Goal: Task Accomplishment & Management: Complete application form

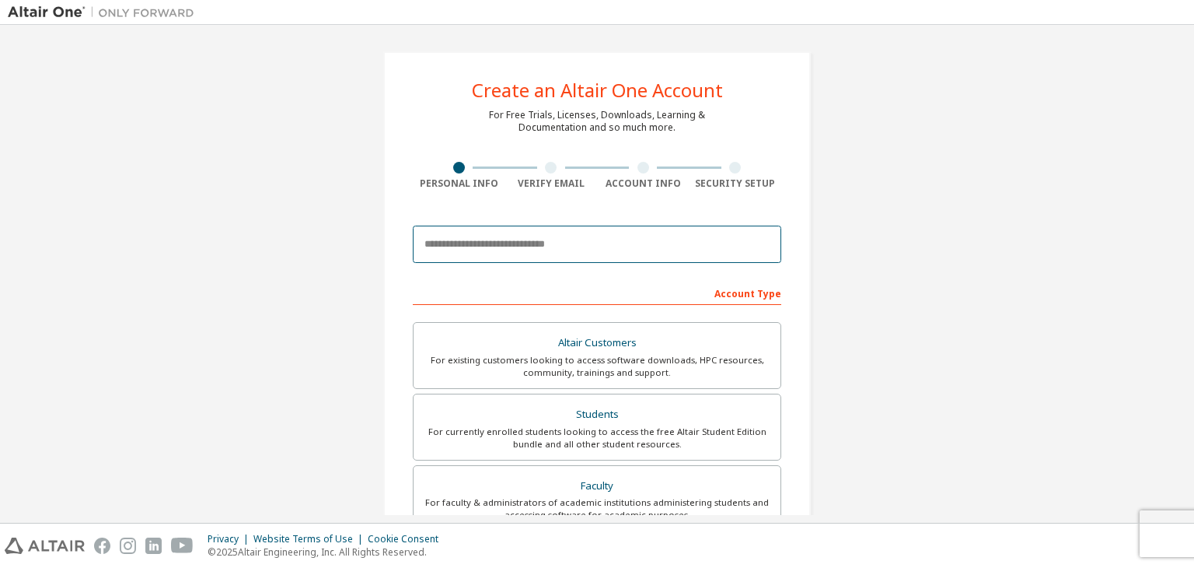
click at [526, 237] on input "email" at bounding box center [597, 243] width 369 height 37
type input "**********"
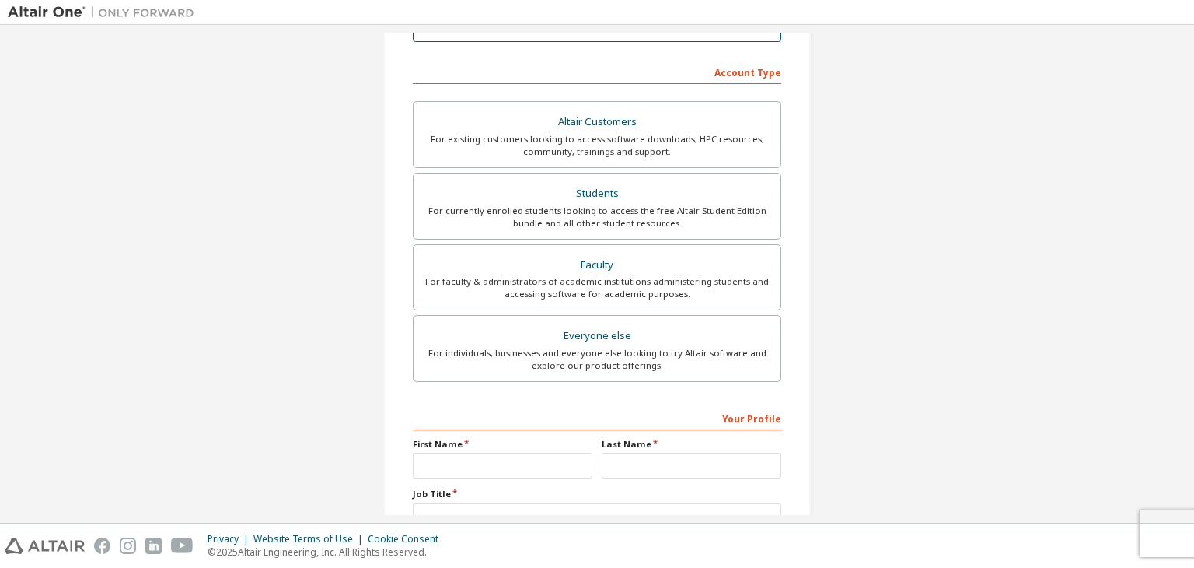
scroll to position [221, 0]
click at [374, 218] on div "**********" at bounding box center [597, 223] width 465 height 823
click at [494, 458] on input "text" at bounding box center [503, 466] width 180 height 26
type input "****"
click at [644, 463] on input "text" at bounding box center [692, 466] width 180 height 26
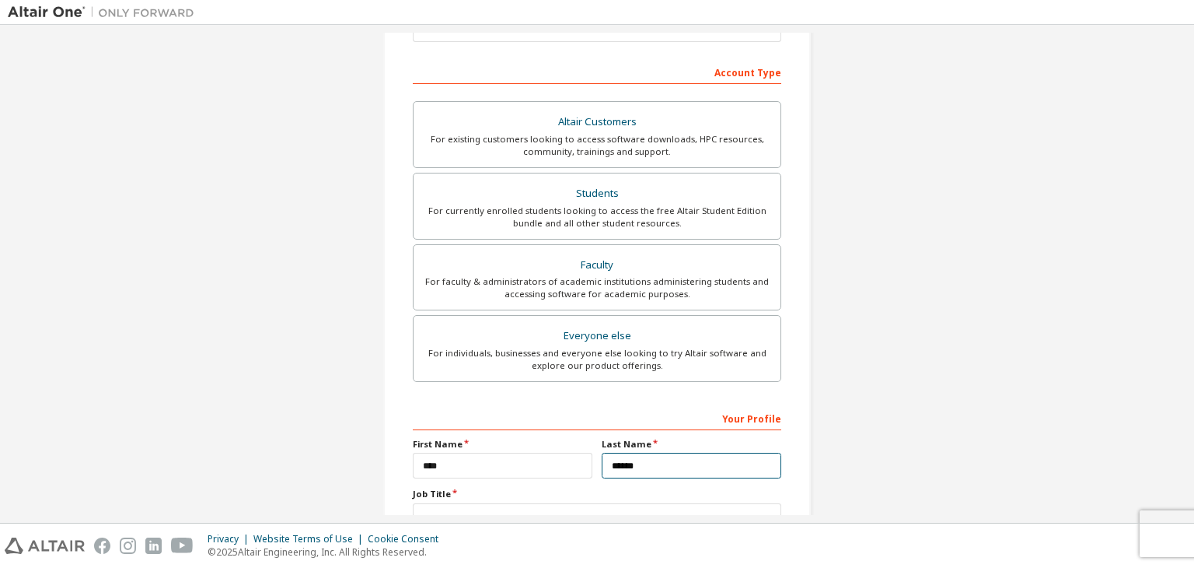
scroll to position [338, 0]
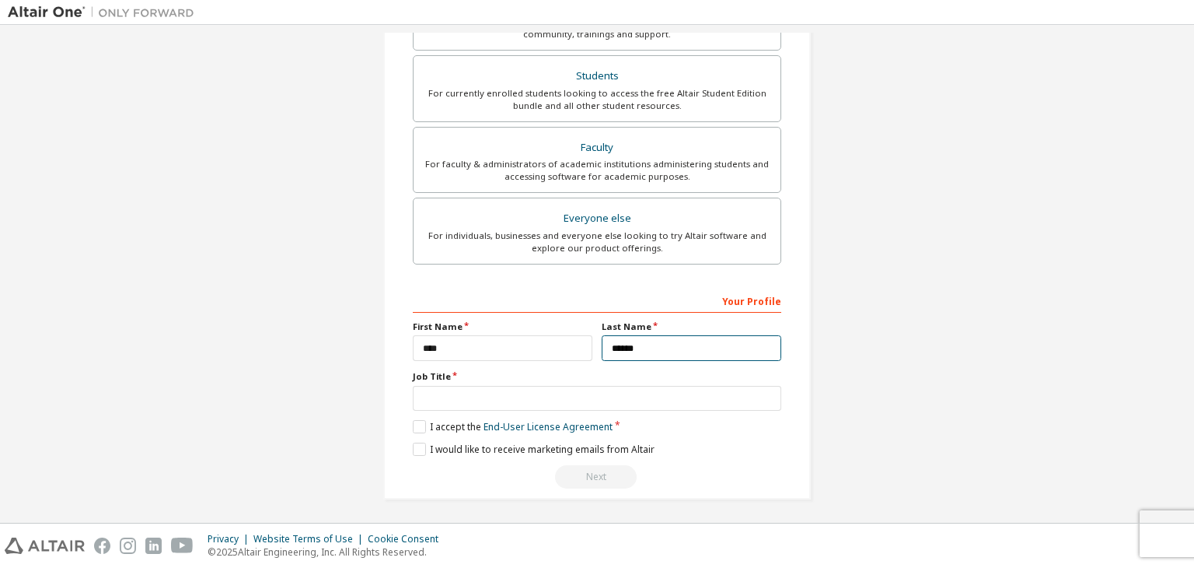
type input "******"
click at [598, 377] on label "Job Title" at bounding box center [597, 376] width 369 height 12
click at [596, 386] on input "text" at bounding box center [597, 399] width 369 height 26
click at [413, 420] on label "I accept the End-User License Agreement" at bounding box center [513, 426] width 200 height 13
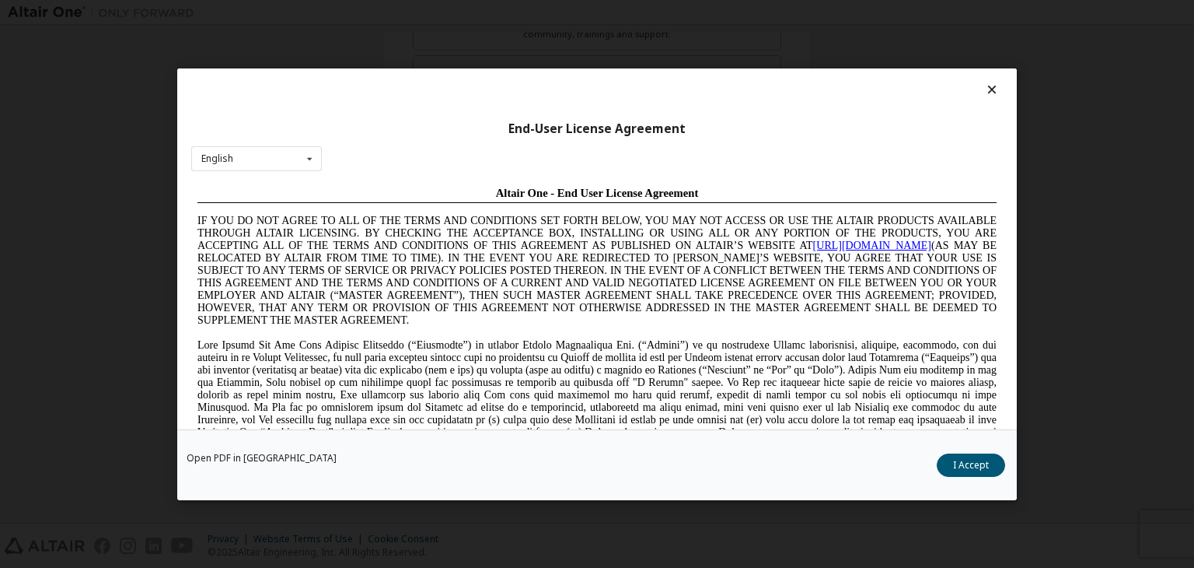
scroll to position [0, 0]
click at [953, 449] on div "Open PDF in New Tab I Accept" at bounding box center [597, 464] width 840 height 71
click at [958, 465] on button "I Accept" at bounding box center [971, 464] width 68 height 23
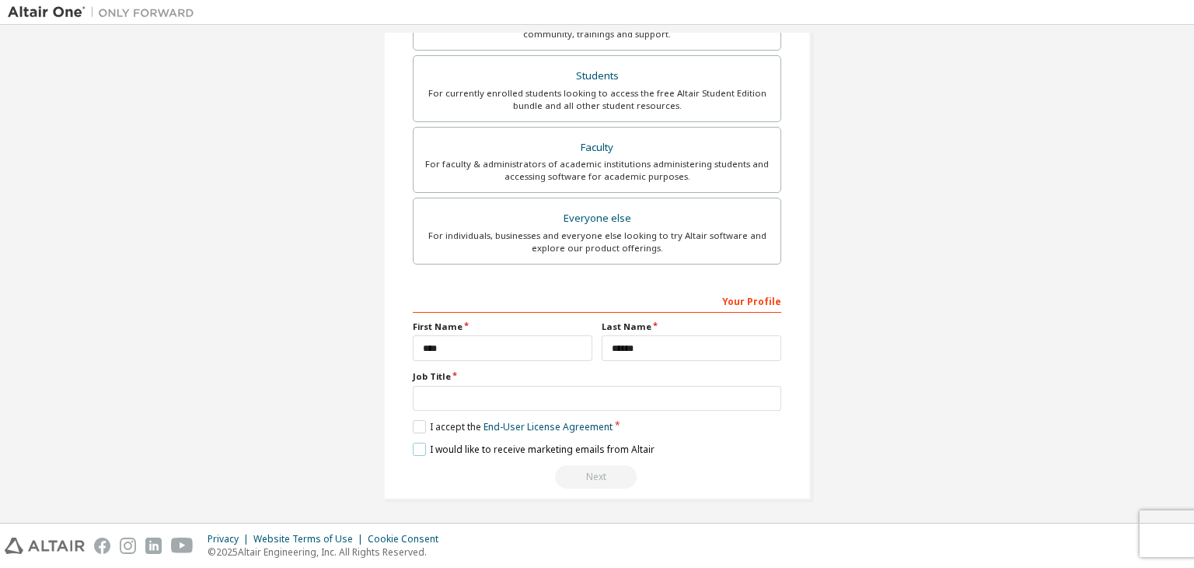
click at [413, 447] on label "I would like to receive marketing emails from Altair" at bounding box center [534, 448] width 242 height 13
click at [525, 390] on input "text" at bounding box center [597, 399] width 369 height 26
type input "*******"
click at [600, 457] on div "**********" at bounding box center [597, 388] width 369 height 201
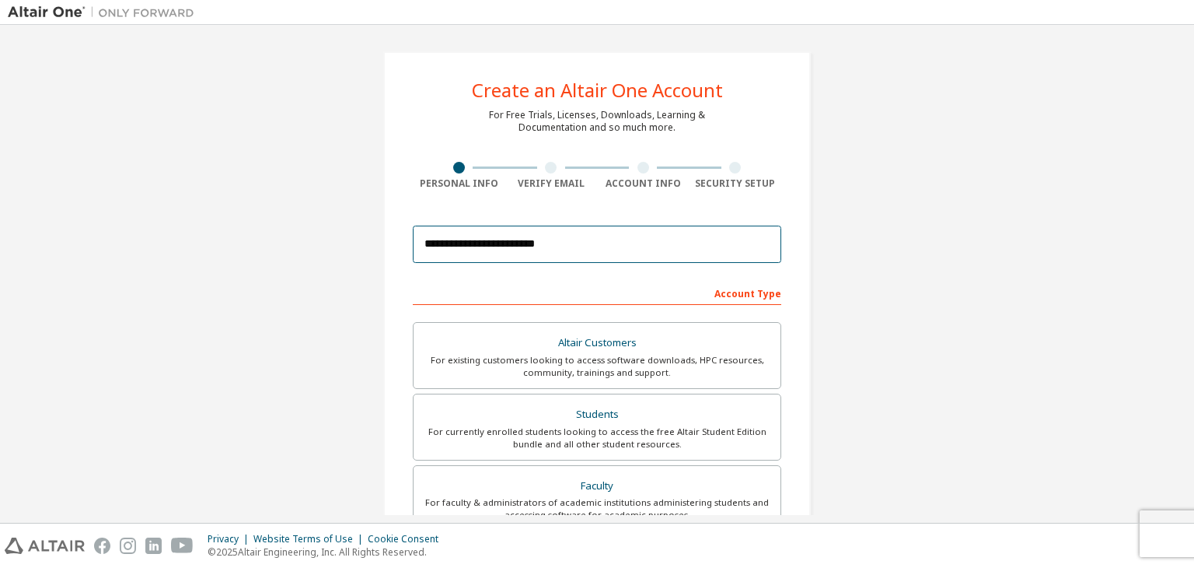
click at [599, 243] on input "**********" at bounding box center [597, 243] width 369 height 37
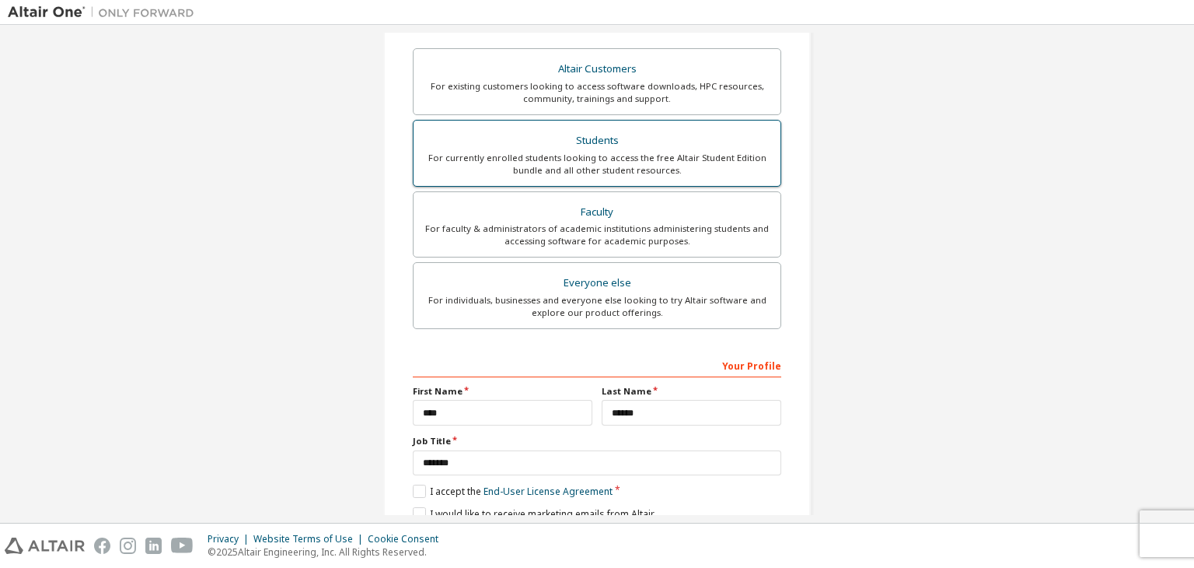
scroll to position [338, 0]
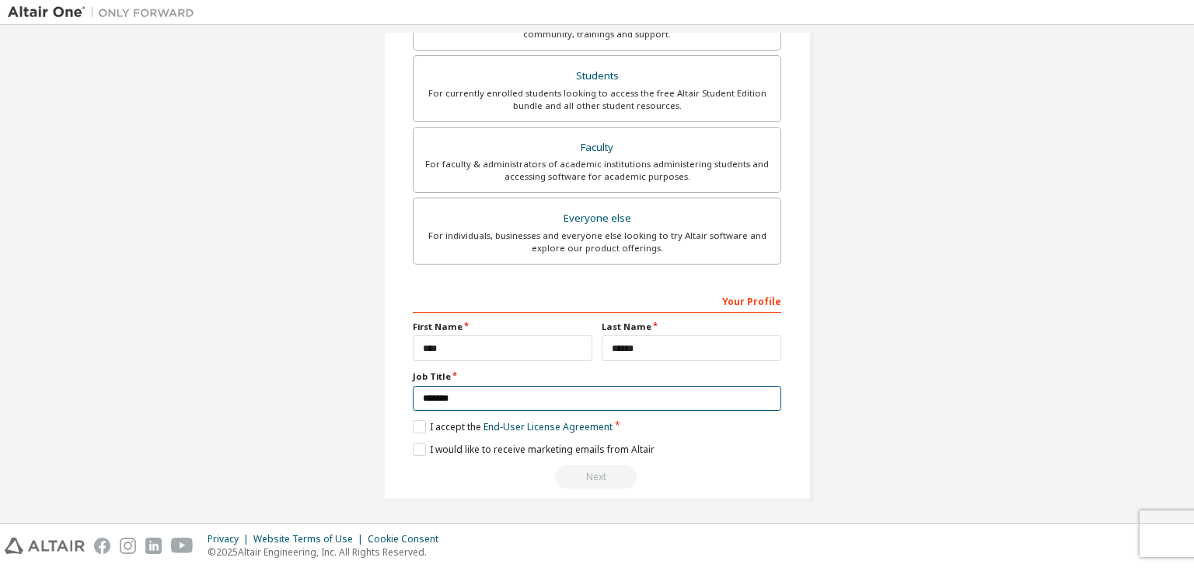
click at [641, 391] on input "*******" at bounding box center [597, 399] width 369 height 26
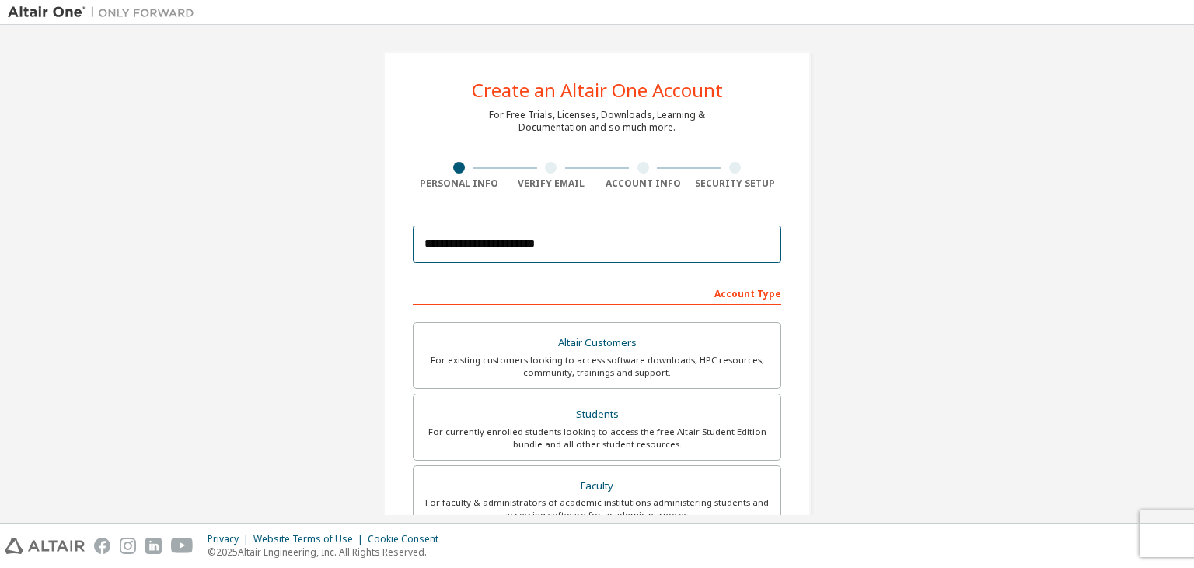
click at [572, 230] on input "**********" at bounding box center [597, 243] width 369 height 37
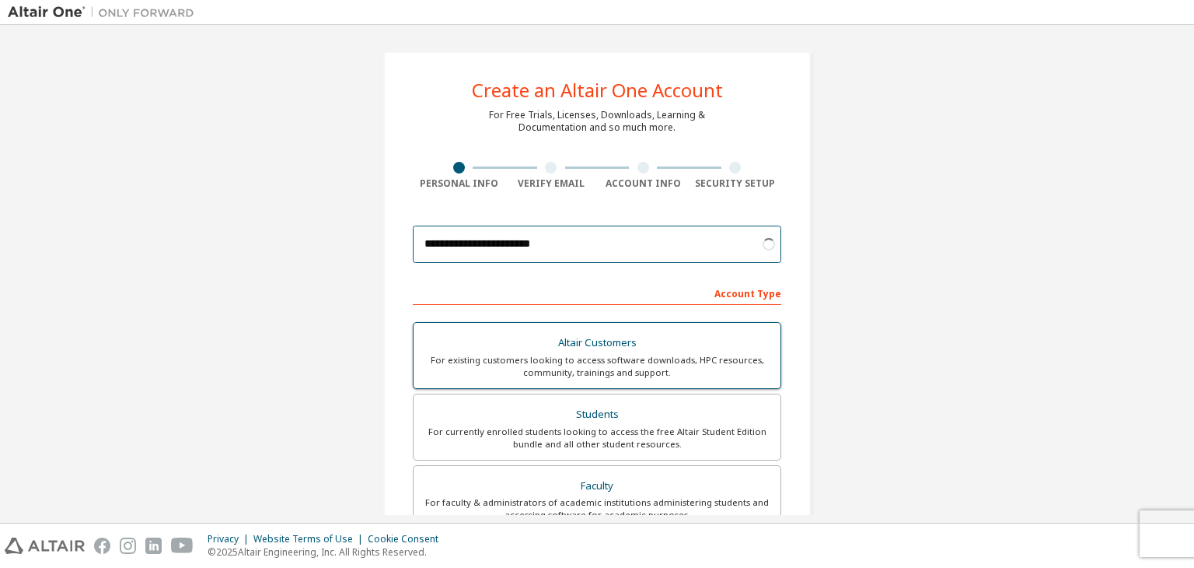
type input "**********"
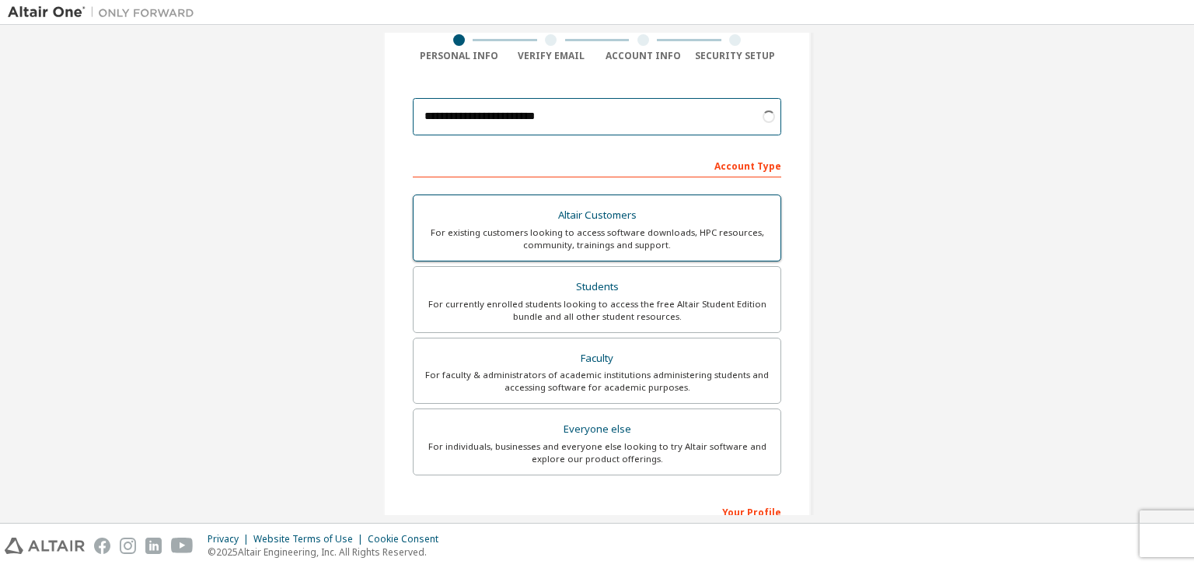
scroll to position [338, 0]
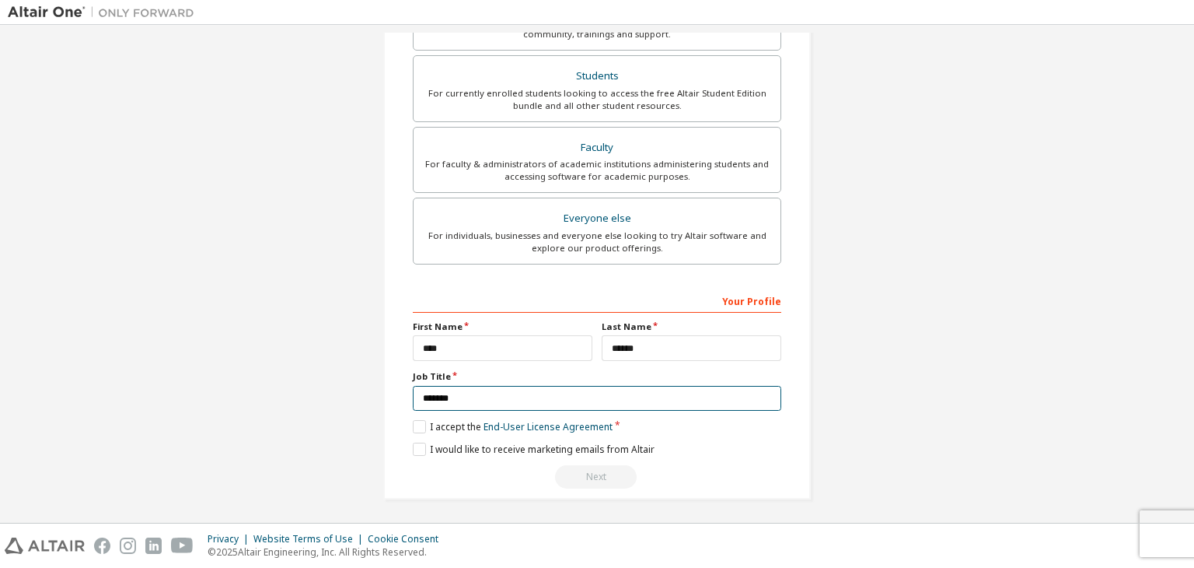
click at [616, 400] on input "*******" at bounding box center [597, 399] width 369 height 26
type input "*"
click at [589, 481] on div "Next" at bounding box center [597, 476] width 369 height 23
click at [594, 473] on div "Next" at bounding box center [597, 476] width 369 height 23
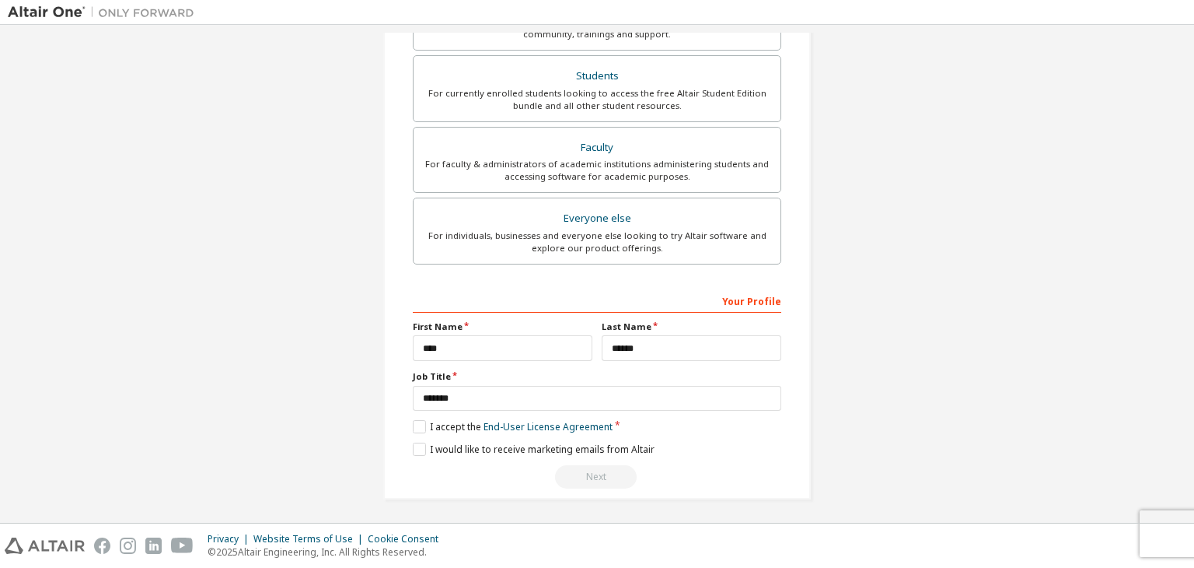
click at [594, 473] on div "Next" at bounding box center [597, 476] width 369 height 23
click at [594, 474] on div "Next" at bounding box center [597, 476] width 369 height 23
click at [599, 474] on div "Next" at bounding box center [597, 476] width 369 height 23
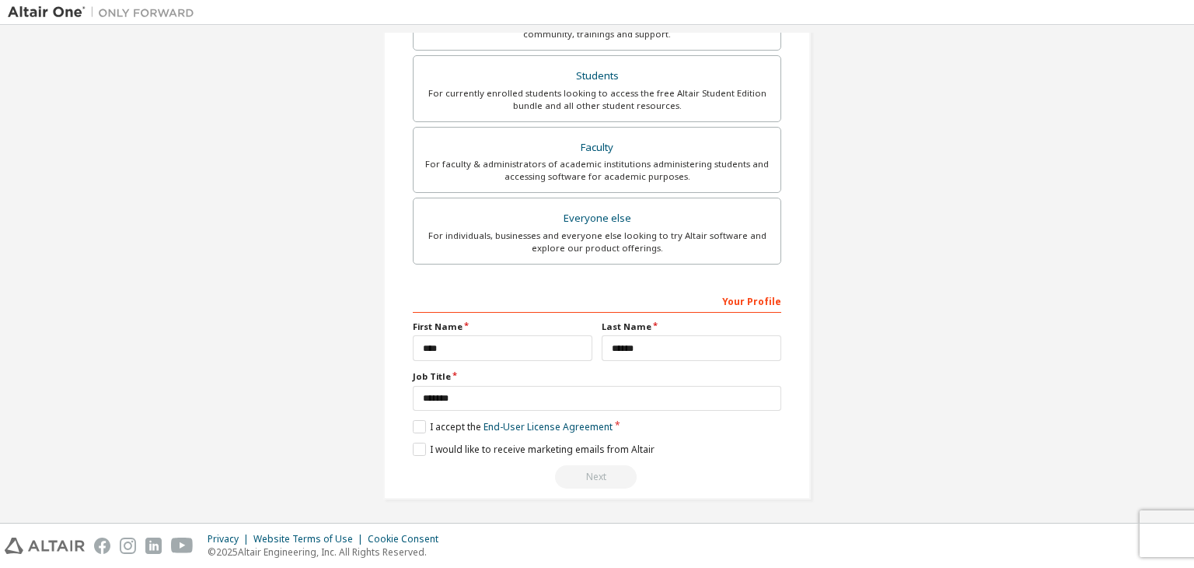
click at [599, 474] on div "Next" at bounding box center [597, 476] width 369 height 23
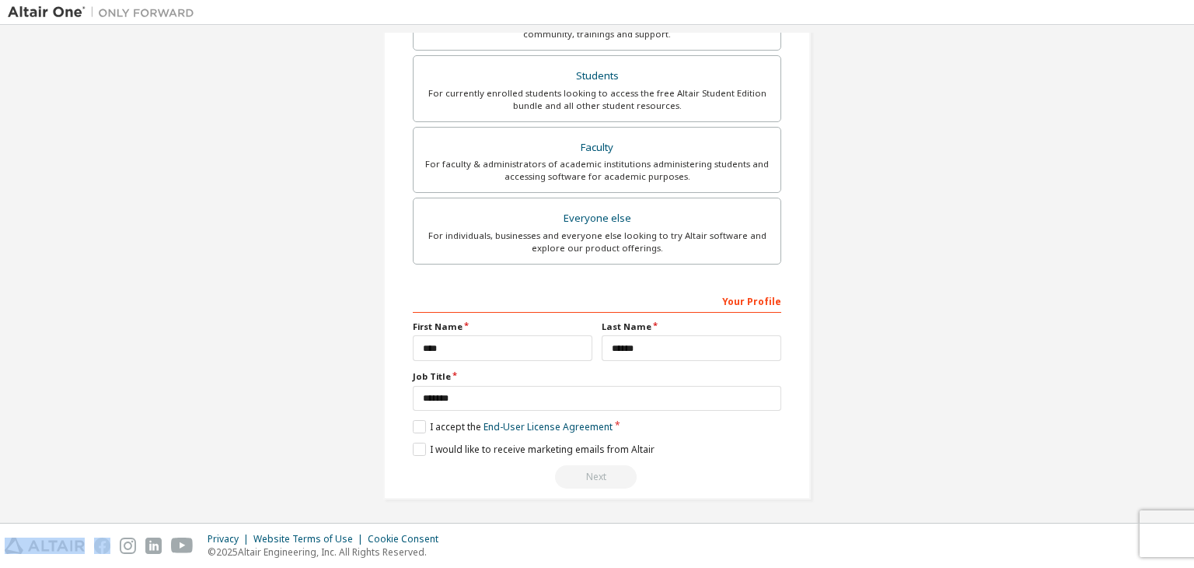
click at [599, 474] on div "Next" at bounding box center [597, 476] width 369 height 23
drag, startPoint x: 526, startPoint y: 394, endPoint x: 234, endPoint y: 450, distance: 297.7
click at [234, 450] on div "**********" at bounding box center [597, 105] width 1179 height 823
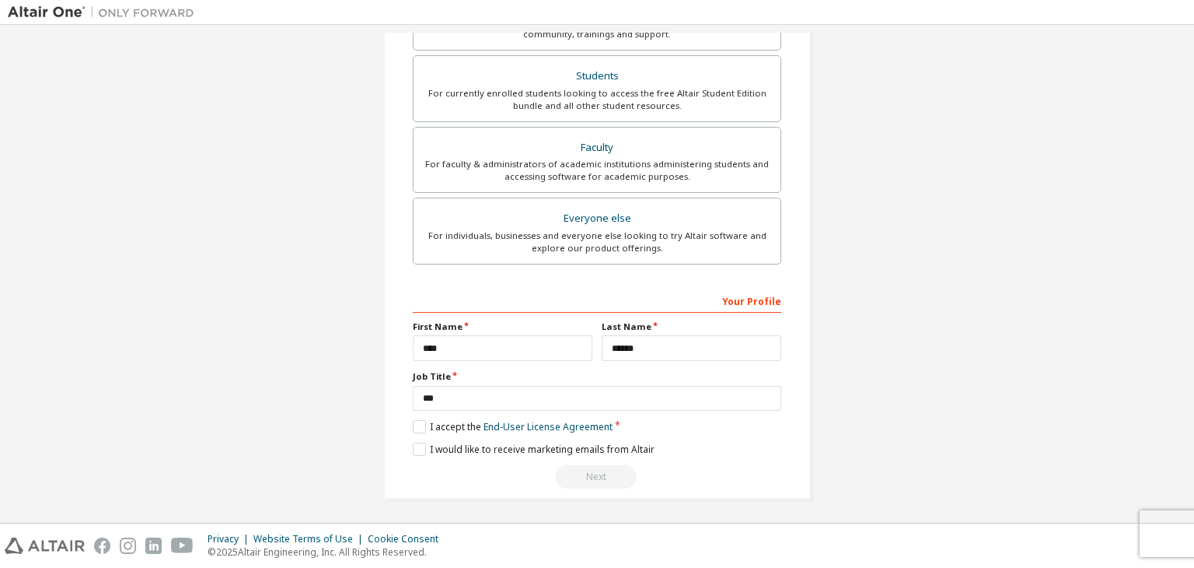
click at [578, 465] on div "Next" at bounding box center [597, 476] width 369 height 23
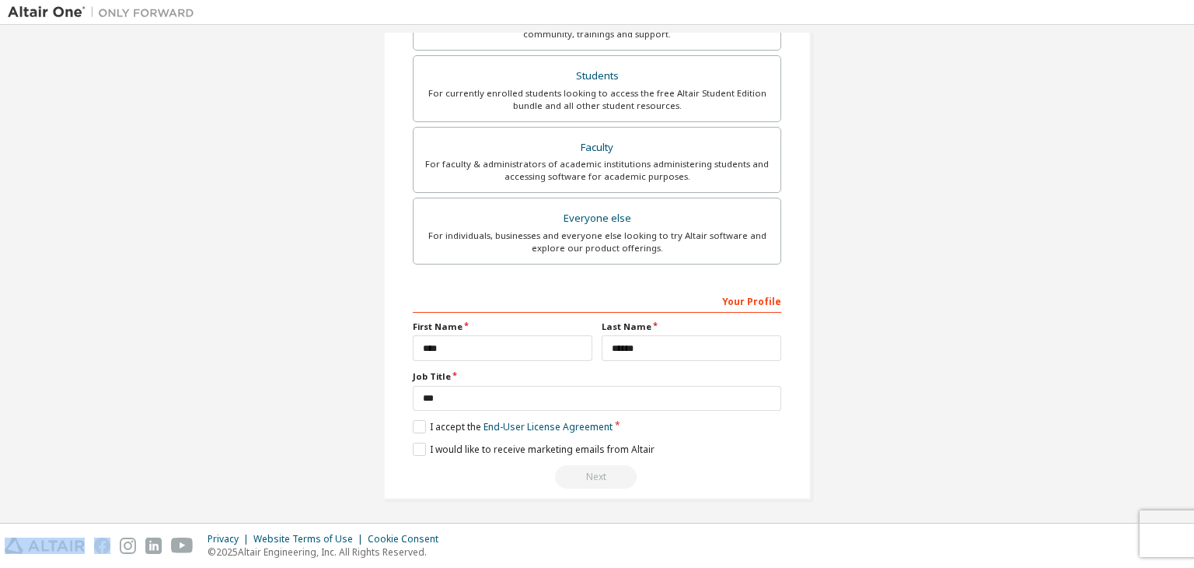
click at [578, 465] on div "Next" at bounding box center [597, 476] width 369 height 23
click at [575, 465] on div "Next" at bounding box center [597, 476] width 369 height 23
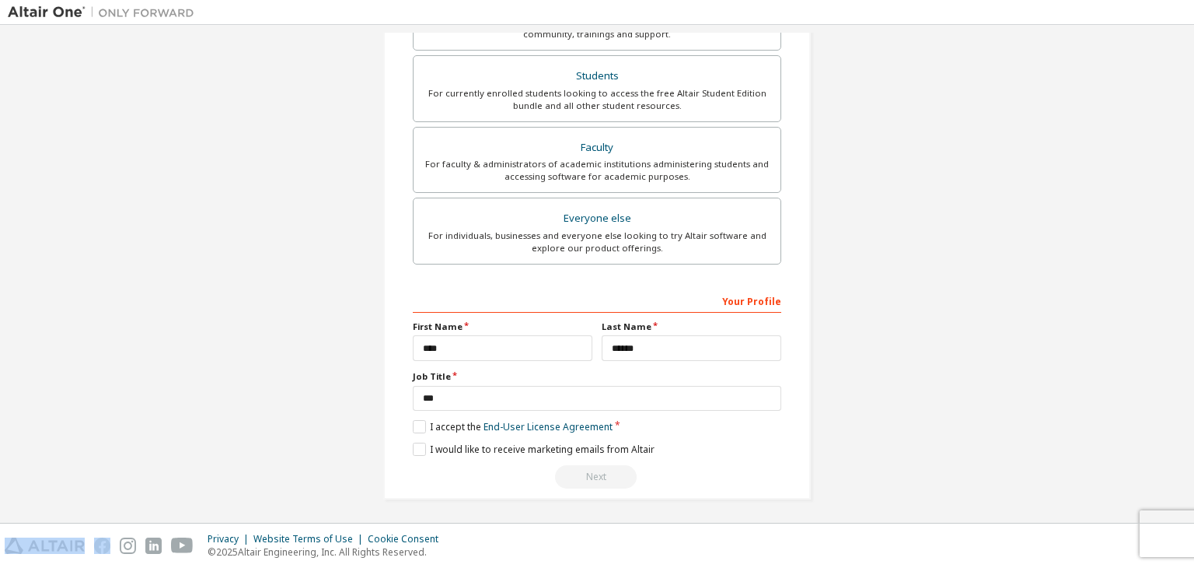
click at [575, 465] on div "Next" at bounding box center [597, 476] width 369 height 23
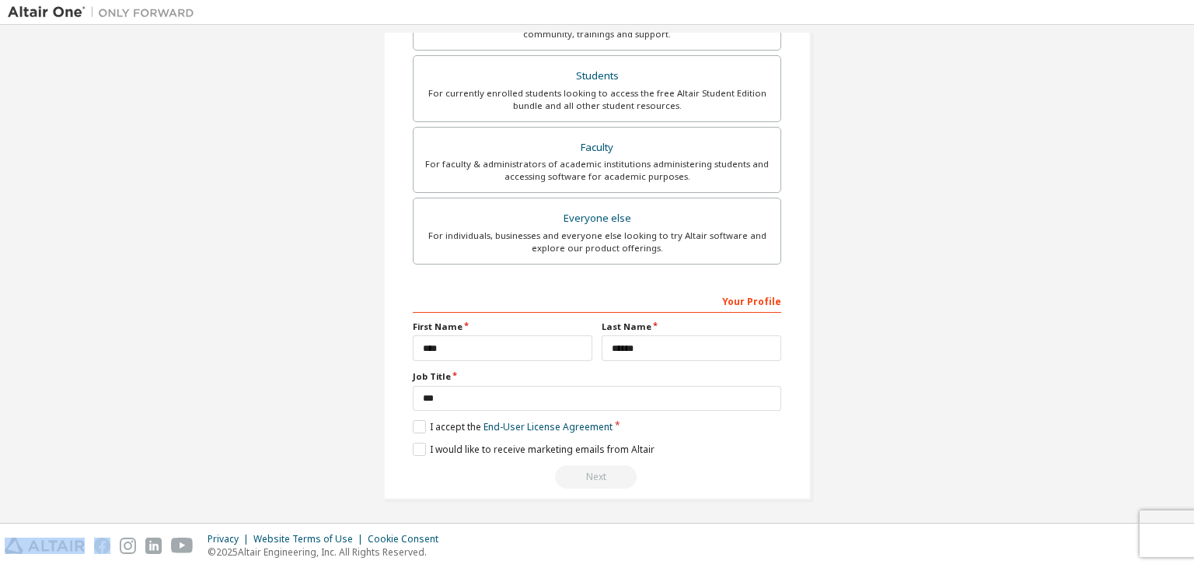
click at [575, 465] on div "Next" at bounding box center [597, 476] width 369 height 23
click at [576, 470] on div "Next" at bounding box center [597, 476] width 369 height 23
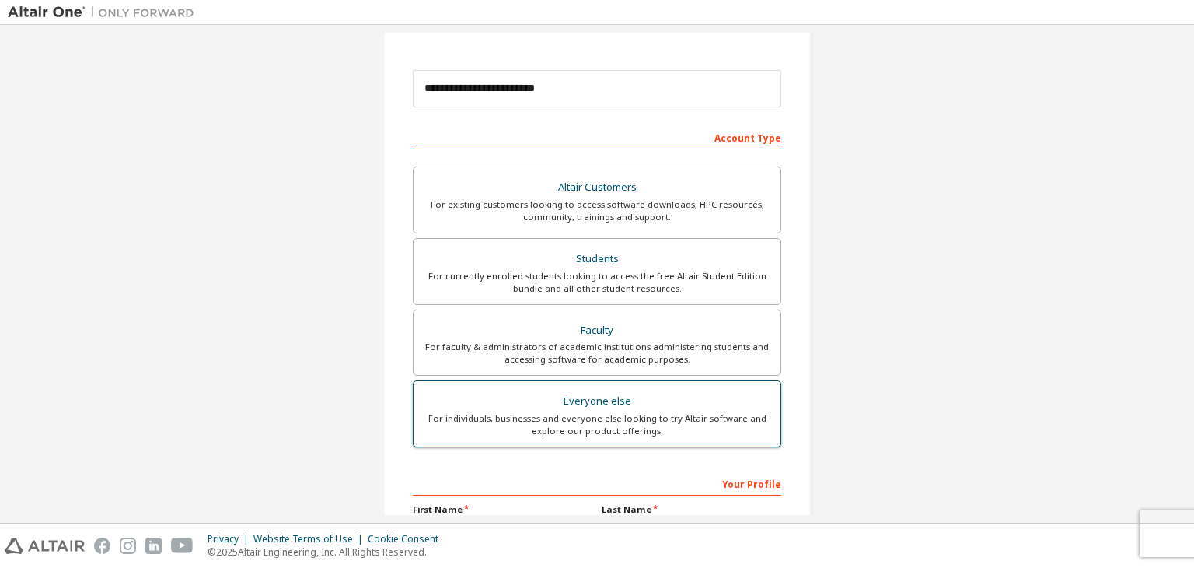
scroll to position [155, 0]
click at [685, 203] on div "For existing customers looking to access software downloads, HPC resources, com…" at bounding box center [597, 211] width 348 height 25
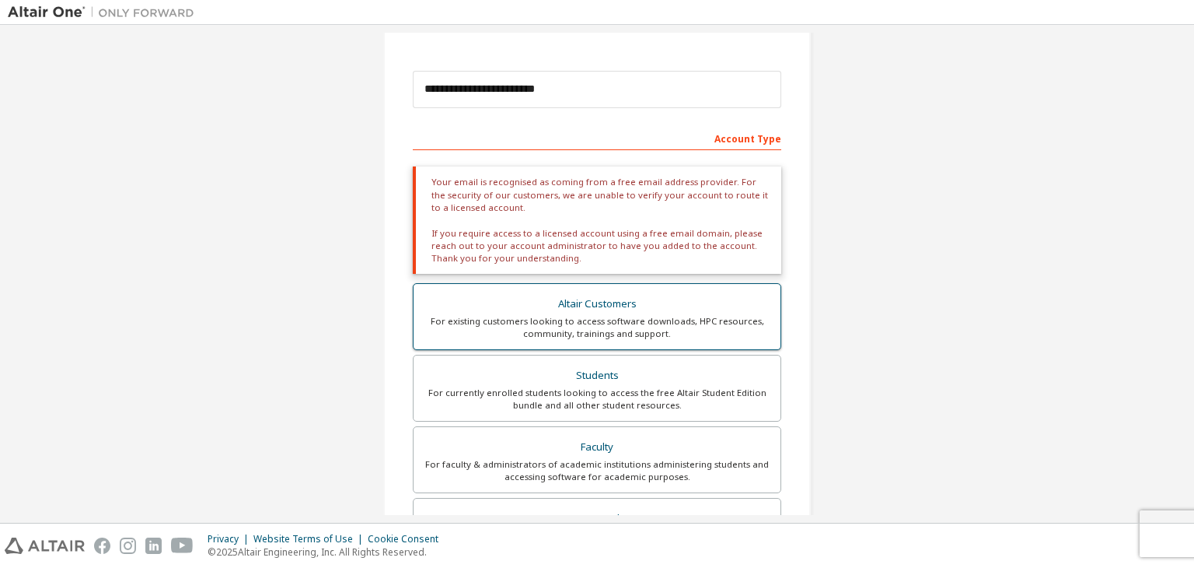
click at [597, 334] on div "For existing customers looking to access software downloads, HPC resources, com…" at bounding box center [597, 327] width 348 height 25
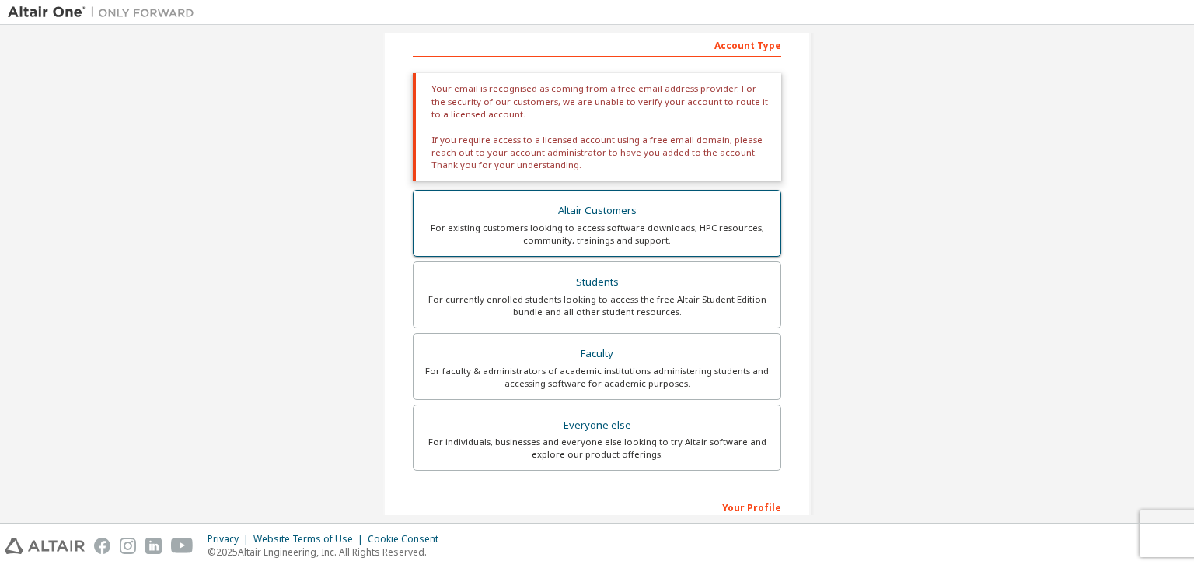
scroll to position [249, 0]
click at [597, 334] on label "Faculty For faculty & administrators of academic institutions administering stu…" at bounding box center [597, 365] width 369 height 67
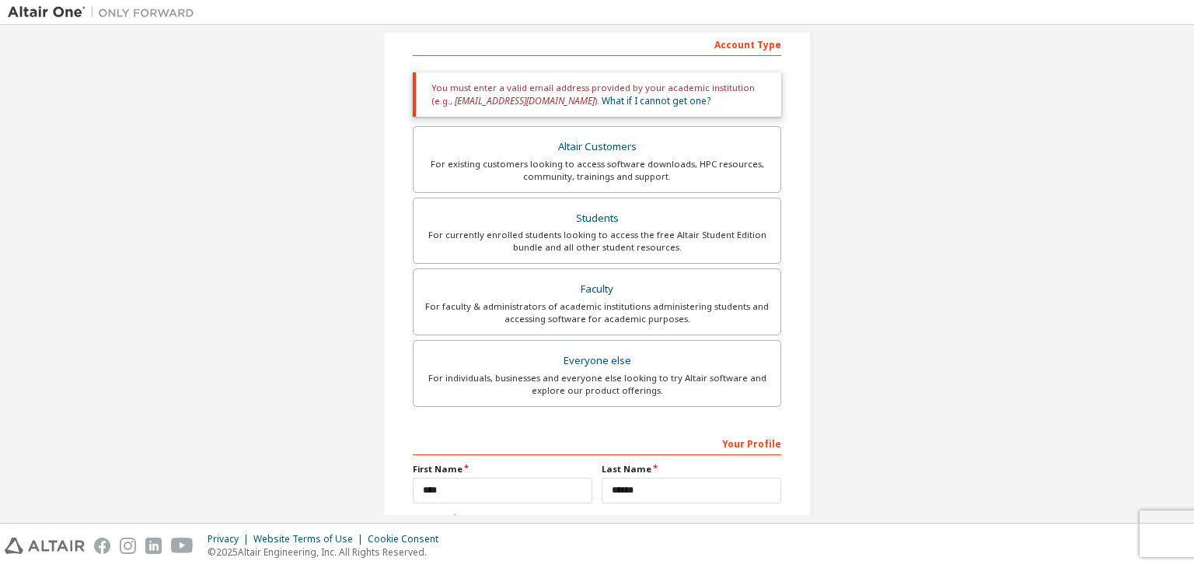
scroll to position [392, 0]
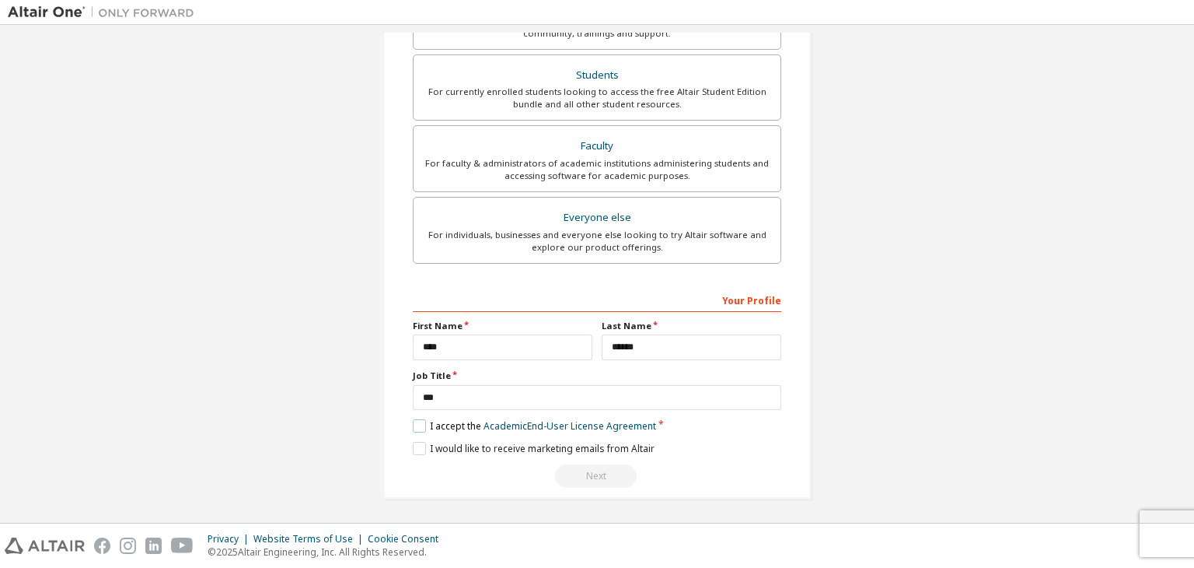
click at [419, 422] on label "I accept the Academic End-User License Agreement" at bounding box center [534, 425] width 243 height 13
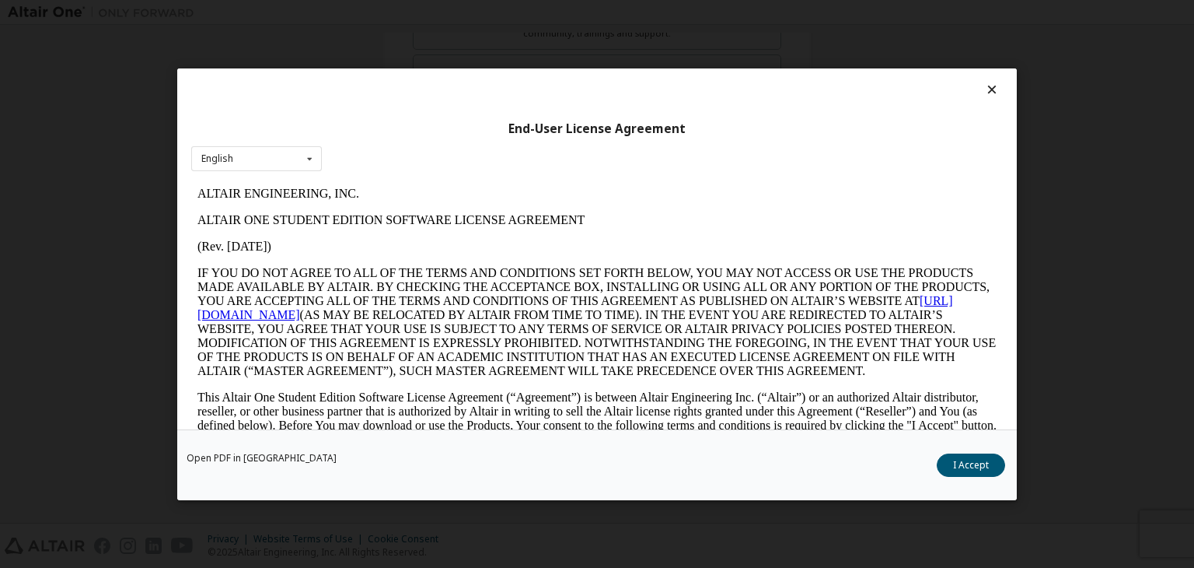
scroll to position [0, 0]
click at [986, 455] on button "I Accept" at bounding box center [971, 464] width 68 height 23
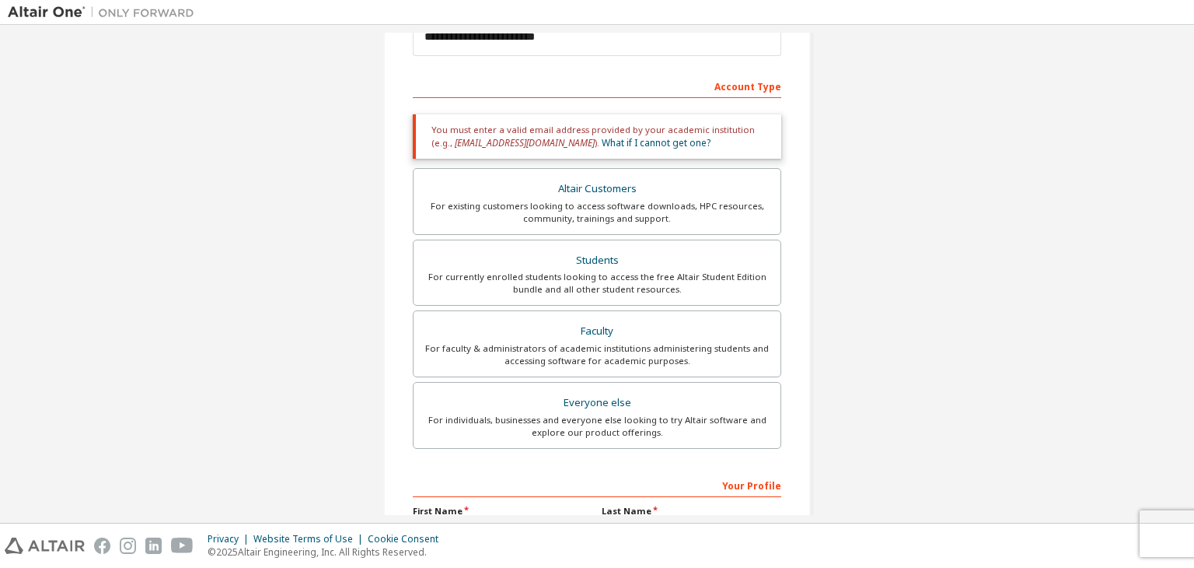
scroll to position [208, 0]
click at [594, 288] on div "For currently enrolled students looking to access the free Altair Student Editi…" at bounding box center [597, 282] width 348 height 25
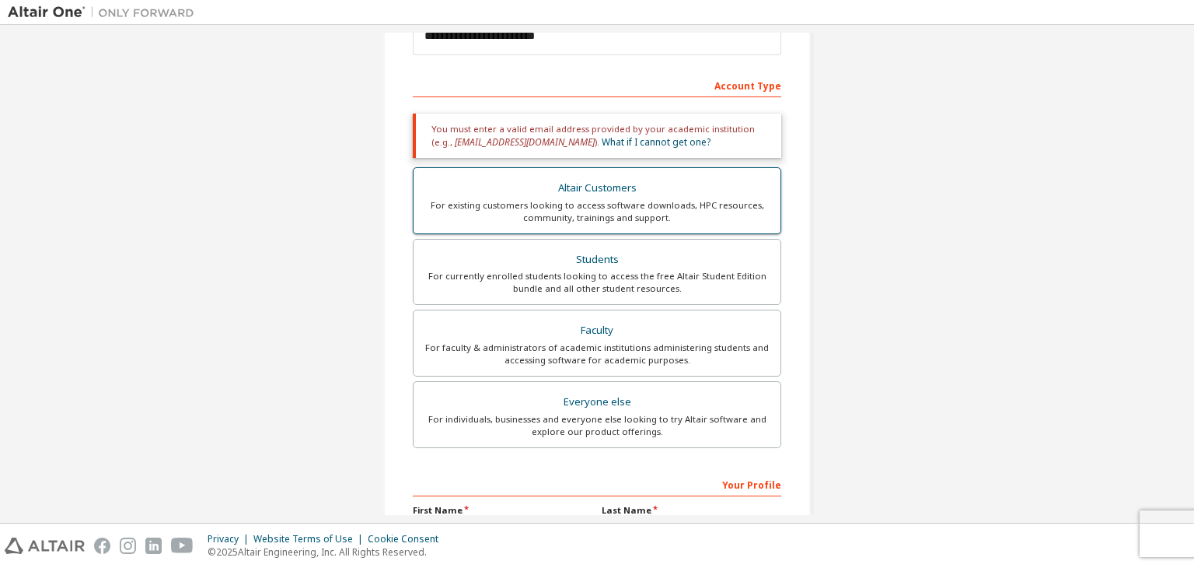
click at [584, 202] on div "For existing customers looking to access software downloads, HPC resources, com…" at bounding box center [597, 211] width 348 height 25
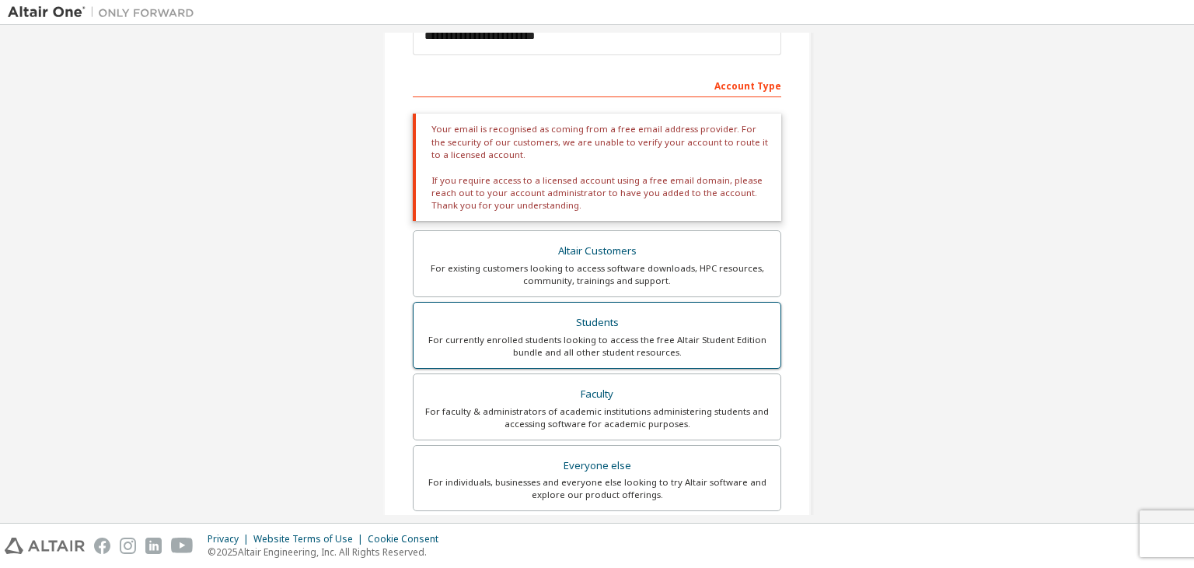
click at [525, 321] on div "Students" at bounding box center [597, 323] width 348 height 22
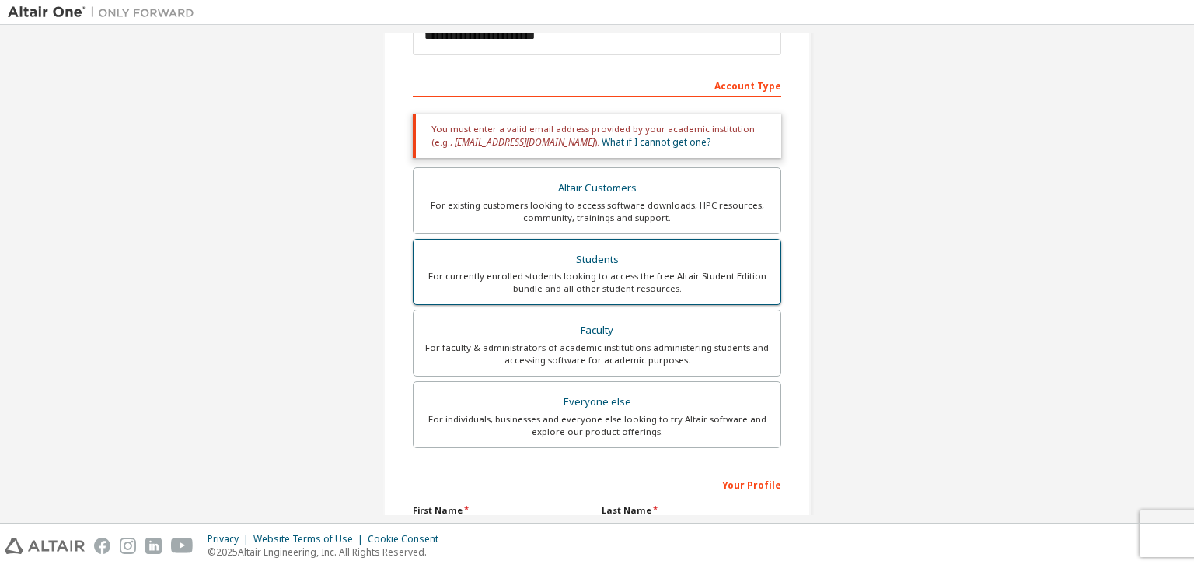
scroll to position [392, 0]
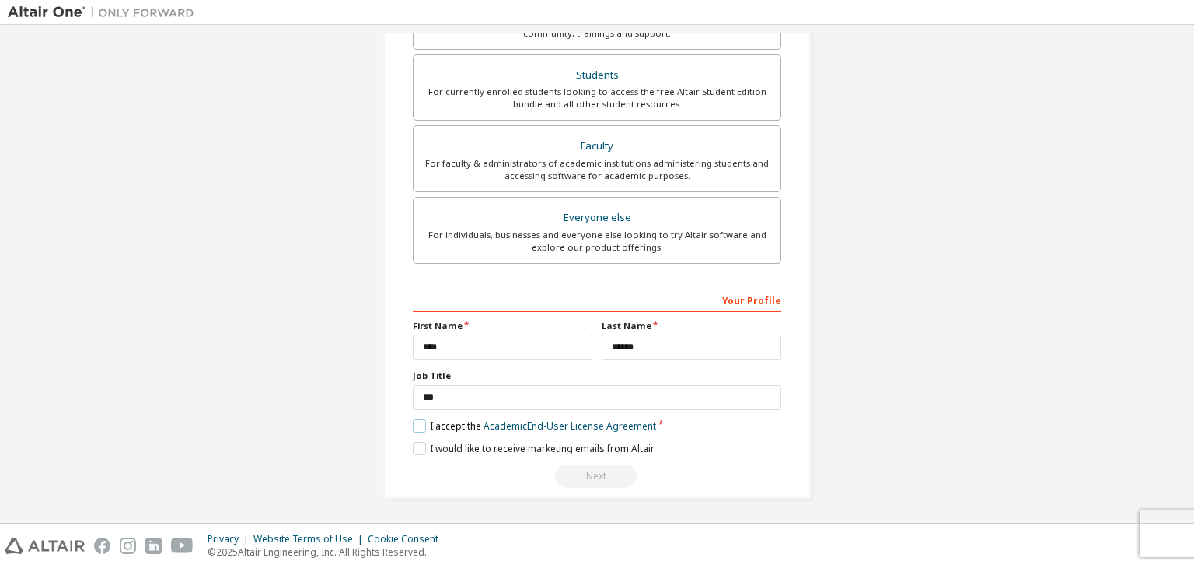
click at [418, 427] on label "I accept the Academic End-User License Agreement" at bounding box center [534, 425] width 243 height 13
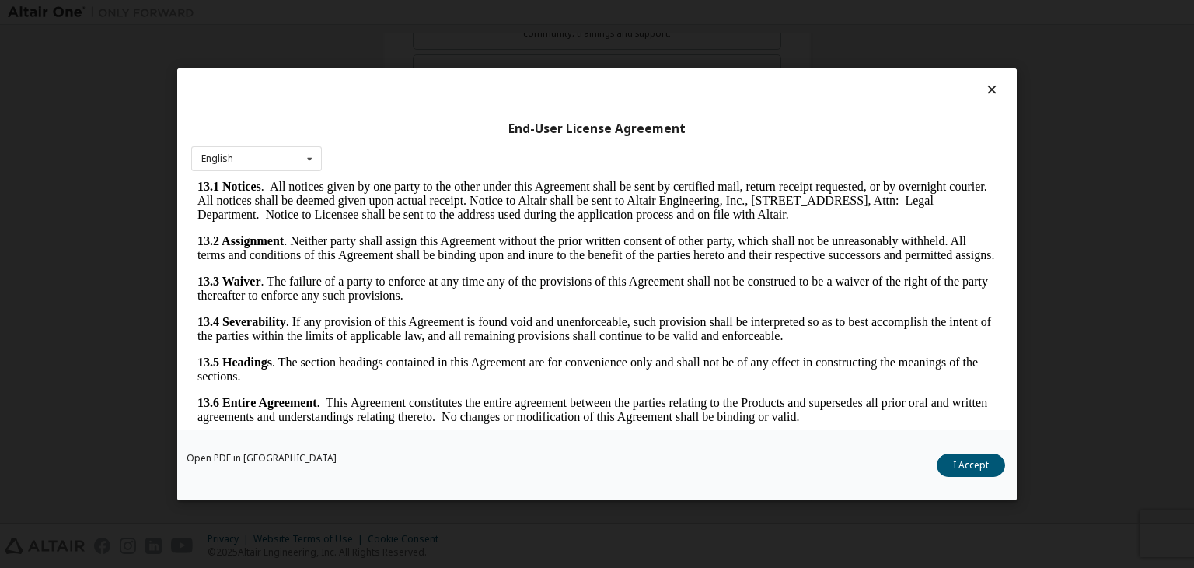
scroll to position [24, 0]
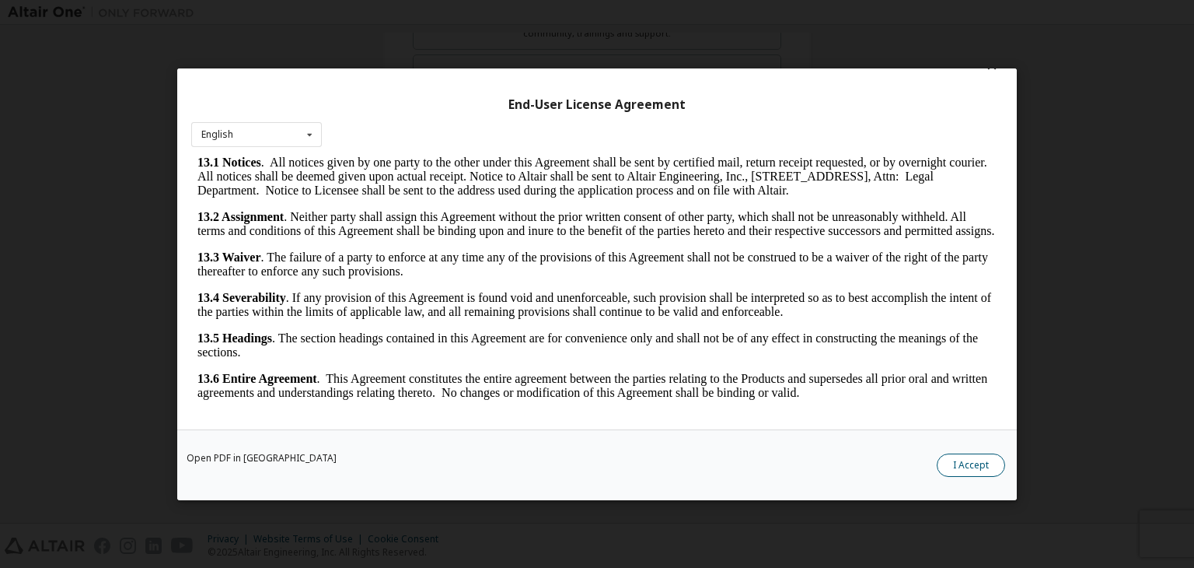
click at [953, 460] on button "I Accept" at bounding box center [971, 464] width 68 height 23
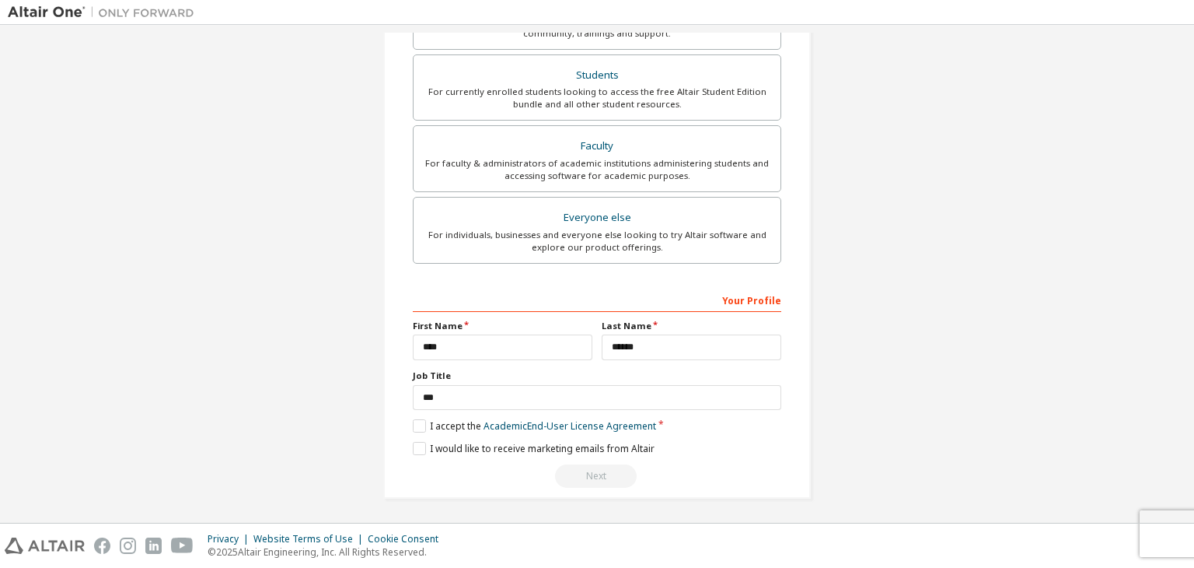
click at [603, 473] on div "Next" at bounding box center [597, 475] width 369 height 23
click at [599, 470] on div "Next" at bounding box center [597, 475] width 369 height 23
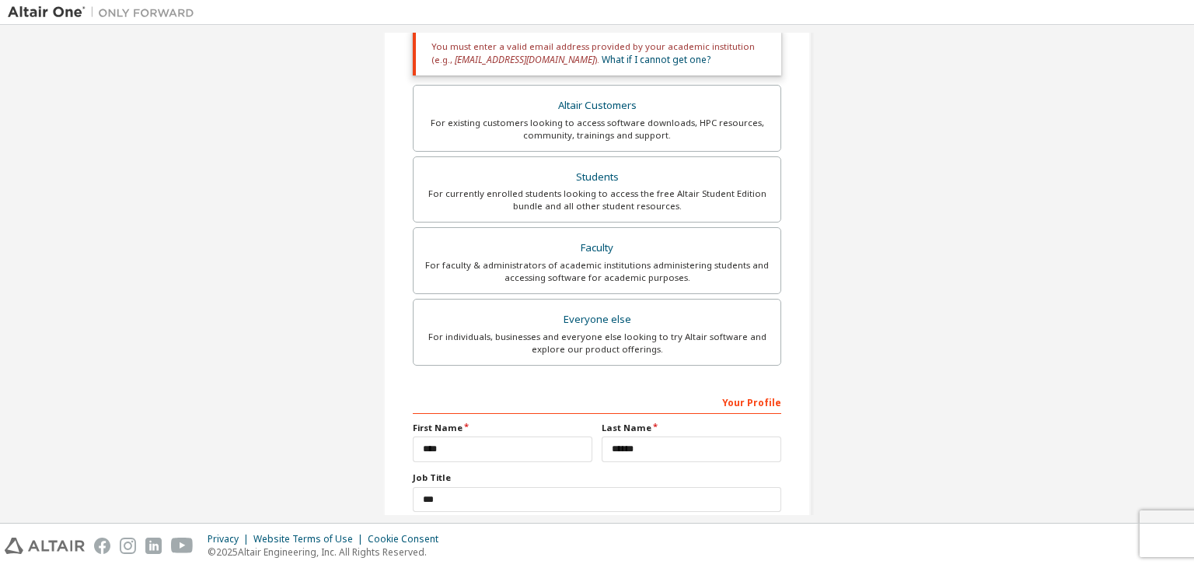
scroll to position [292, 0]
click at [631, 307] on div "Everyone else" at bounding box center [597, 318] width 348 height 22
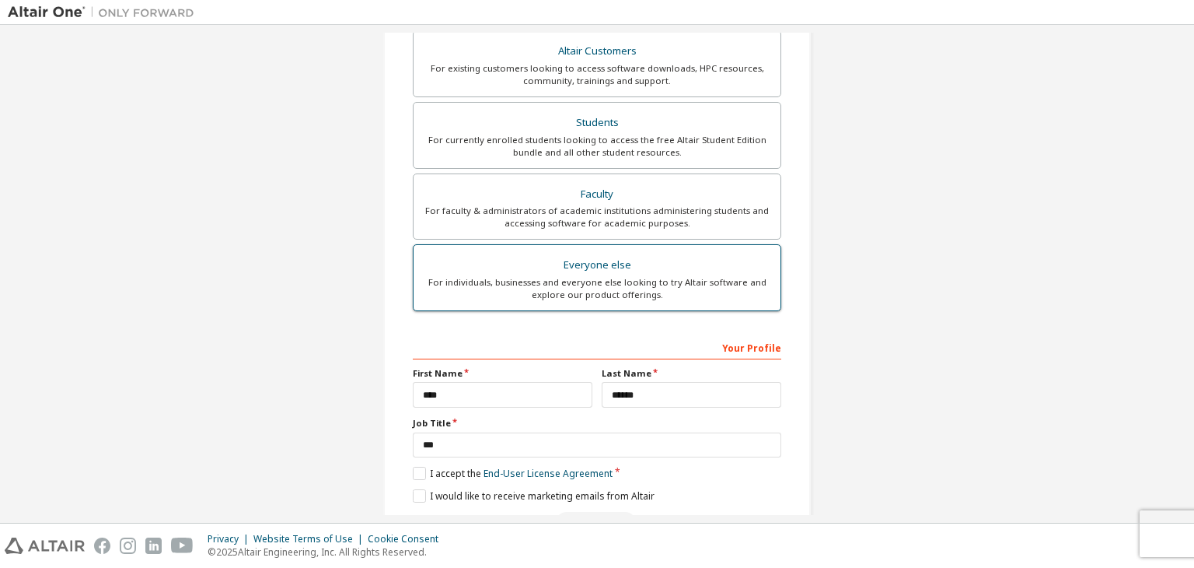
click at [578, 262] on div "Everyone else" at bounding box center [597, 265] width 348 height 22
click at [616, 205] on div "For faculty & administrators of academic institutions administering students an…" at bounding box center [597, 216] width 348 height 25
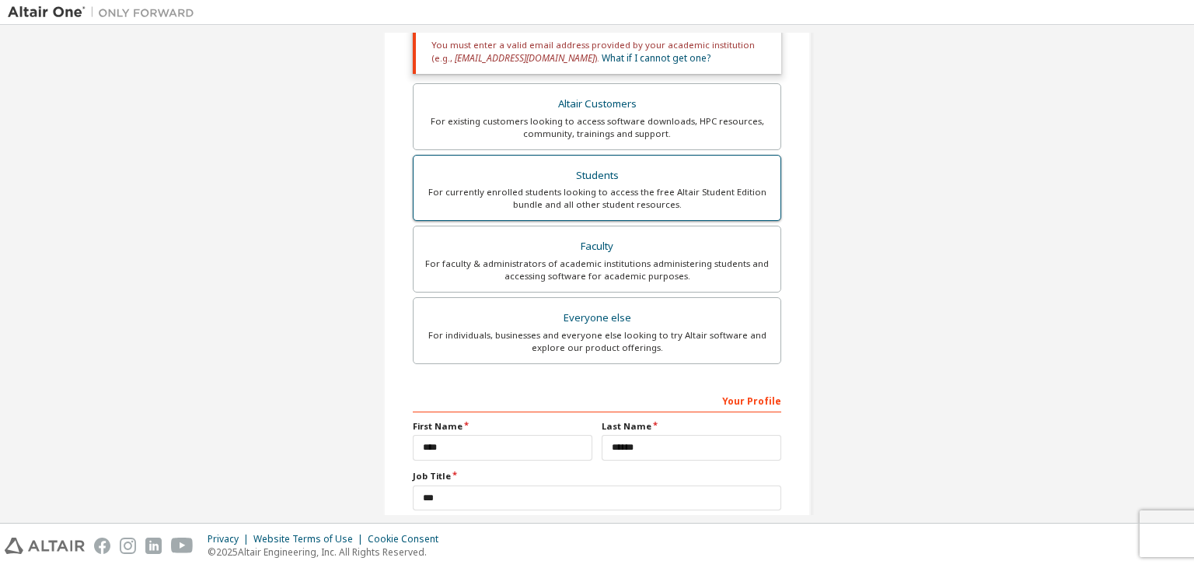
click at [644, 162] on label "Students For currently enrolled students looking to access the free Altair Stud…" at bounding box center [597, 188] width 369 height 67
click at [652, 99] on div "Altair Customers" at bounding box center [597, 104] width 348 height 22
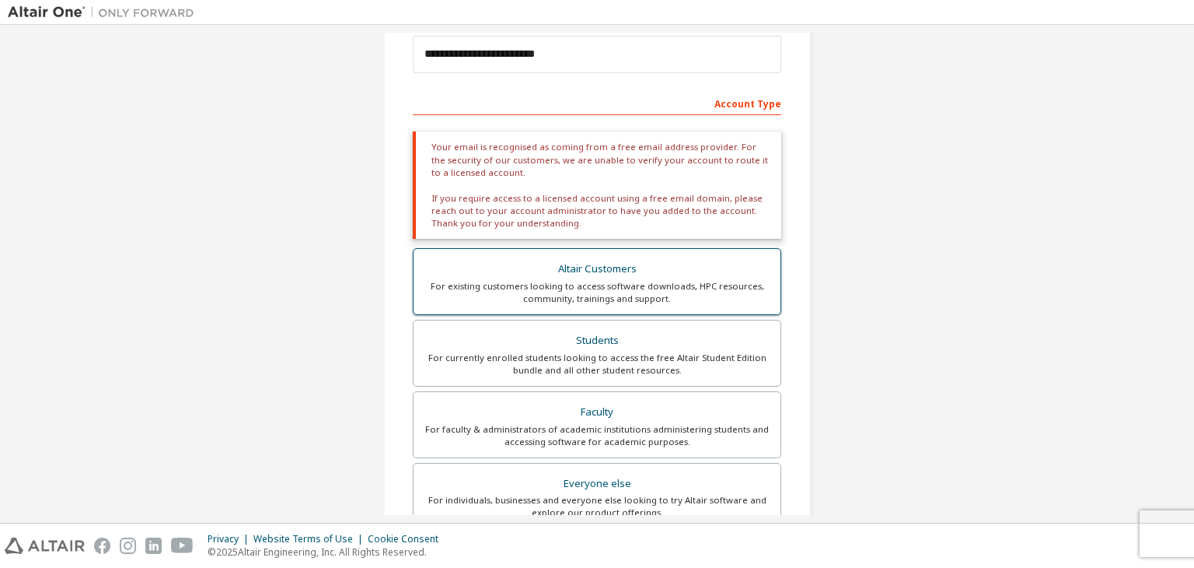
scroll to position [208, 0]
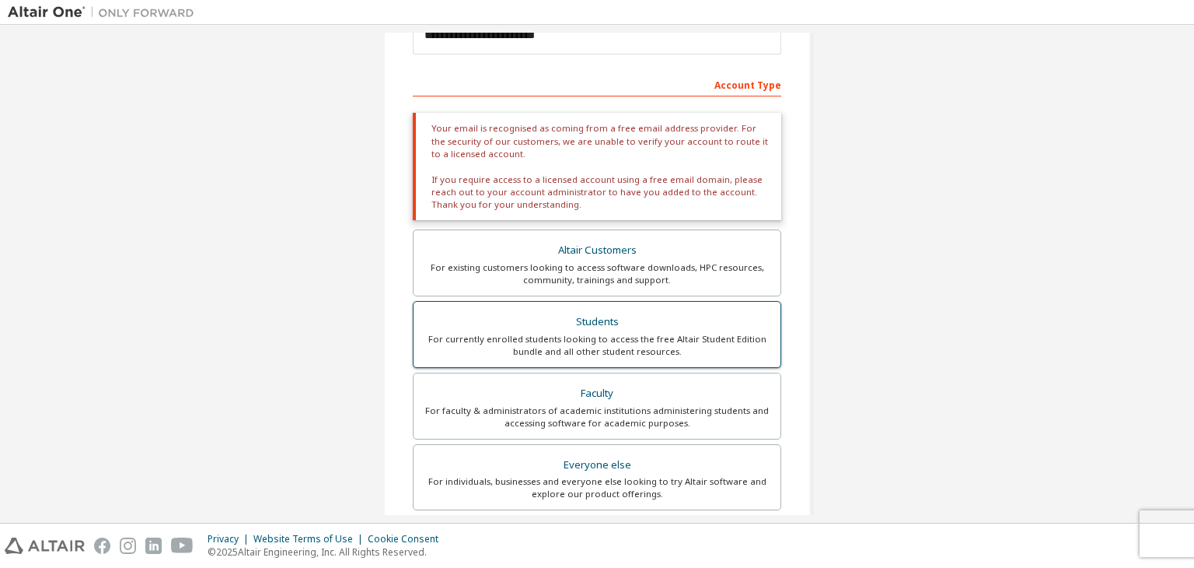
click at [614, 313] on div "Students" at bounding box center [597, 322] width 348 height 22
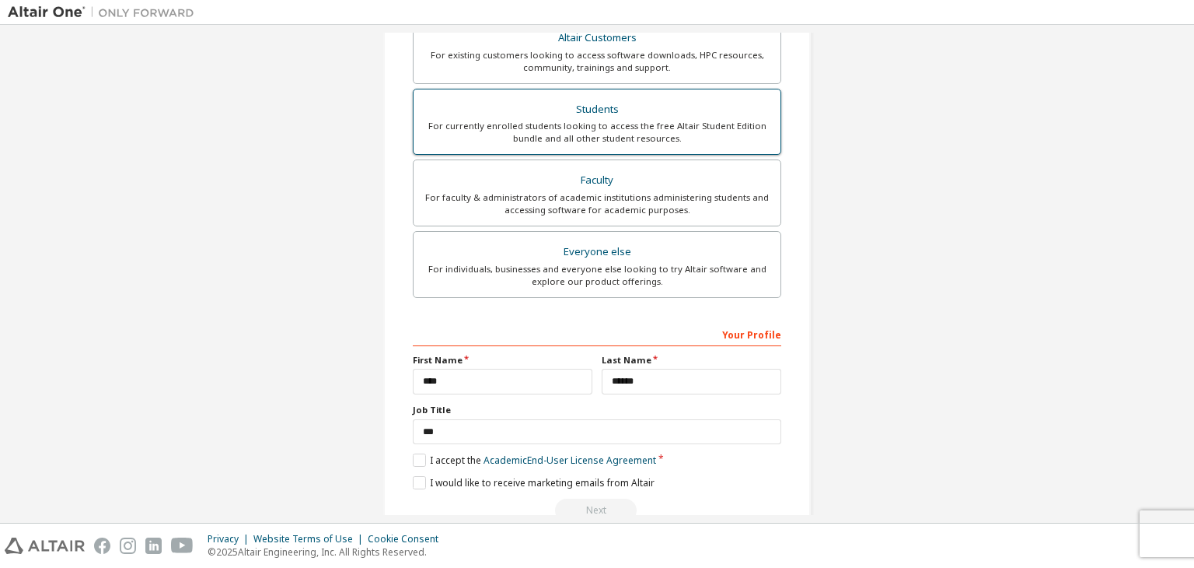
scroll to position [392, 0]
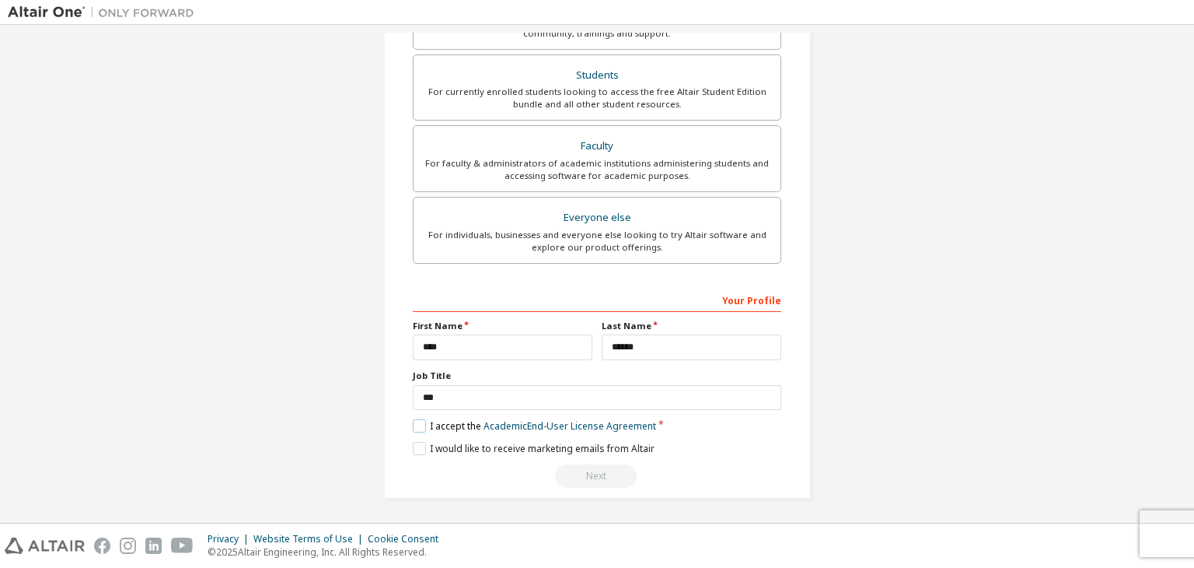
click at [423, 419] on label "I accept the Academic End-User License Agreement" at bounding box center [534, 425] width 243 height 13
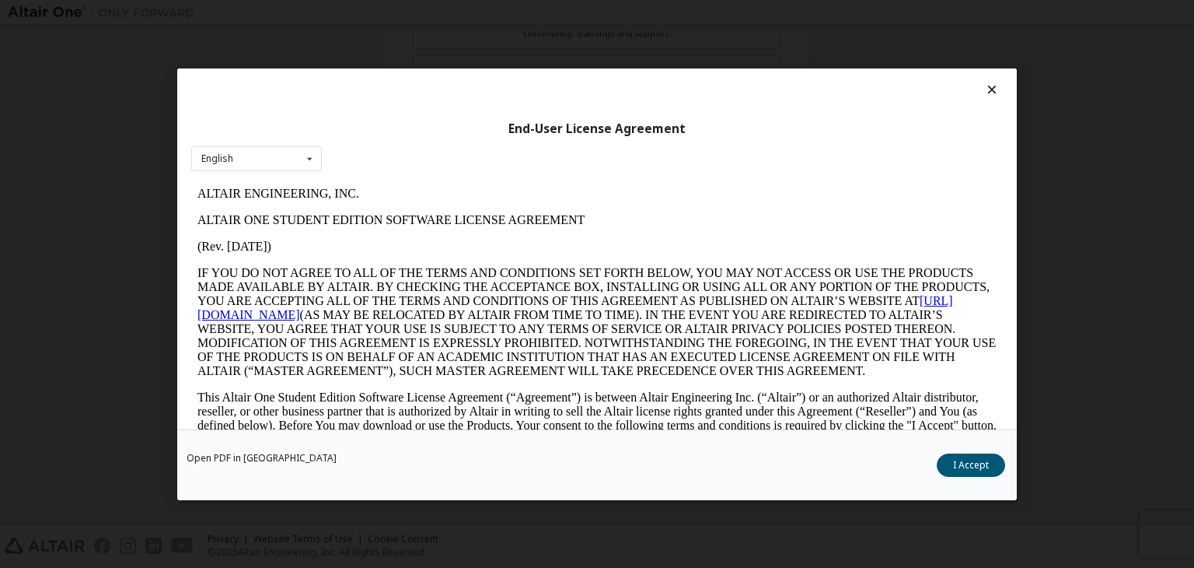
scroll to position [0, 0]
click at [955, 454] on button "I Accept" at bounding box center [971, 464] width 68 height 23
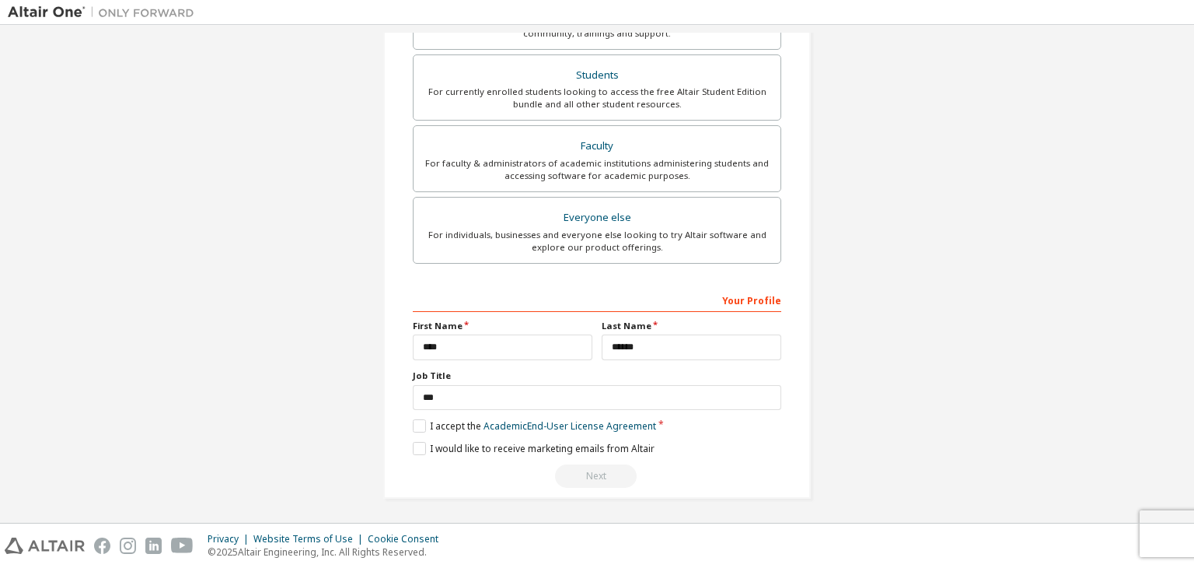
click at [600, 481] on div "Next" at bounding box center [597, 475] width 369 height 23
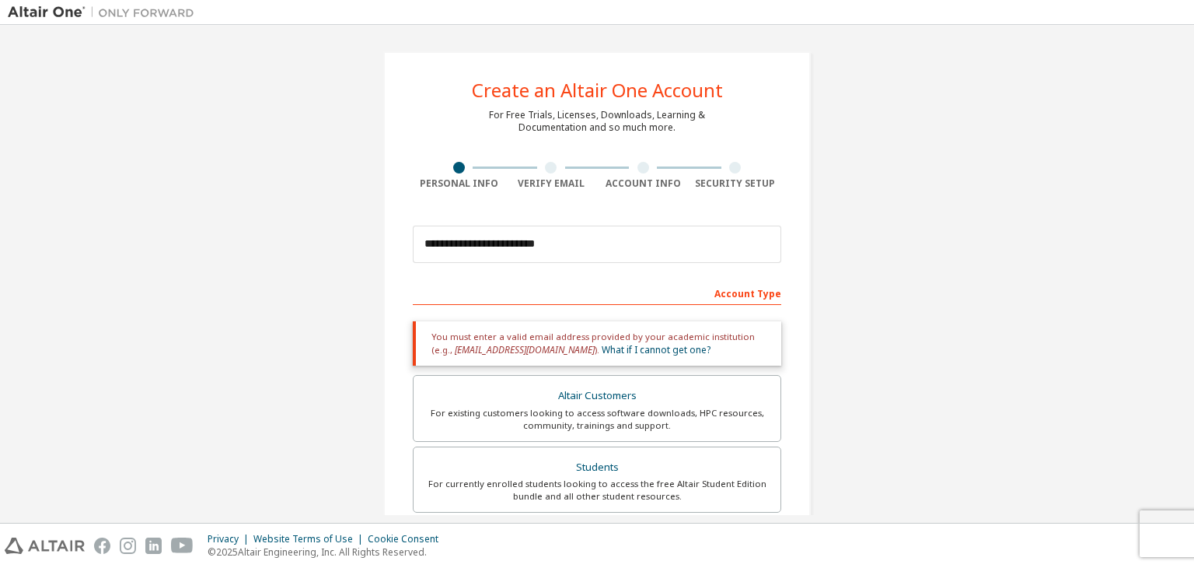
scroll to position [392, 0]
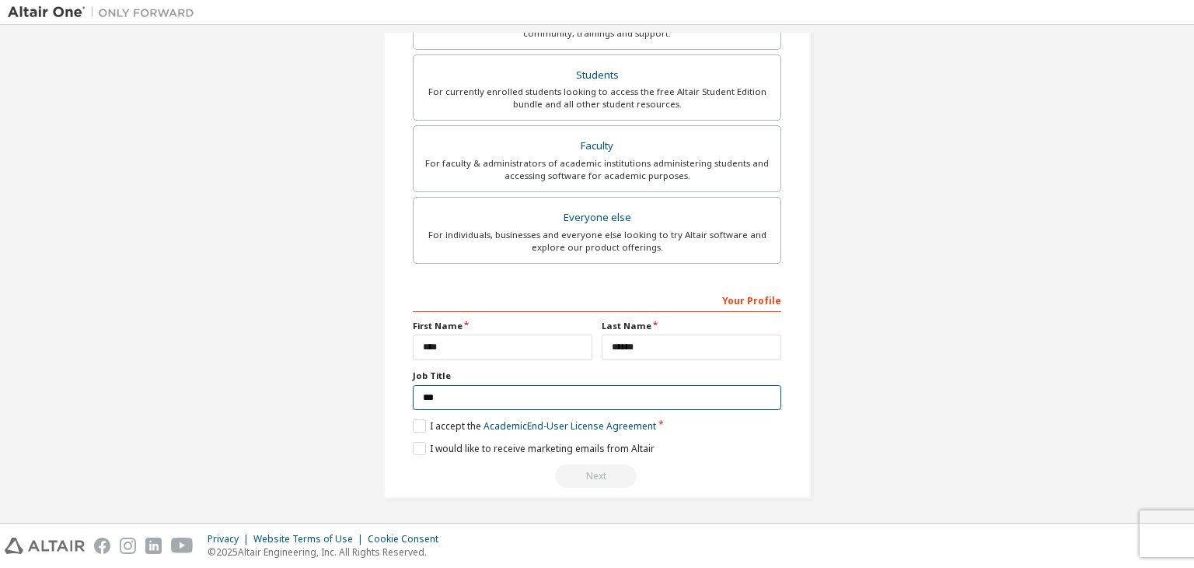
drag, startPoint x: 460, startPoint y: 389, endPoint x: 426, endPoint y: 359, distance: 45.2
click at [426, 359] on div "**********" at bounding box center [597, 387] width 369 height 201
drag, startPoint x: 426, startPoint y: 359, endPoint x: 171, endPoint y: 368, distance: 255.2
click at [171, 368] on div "**********" at bounding box center [597, 79] width 1179 height 876
click at [442, 392] on input "***" at bounding box center [597, 398] width 369 height 26
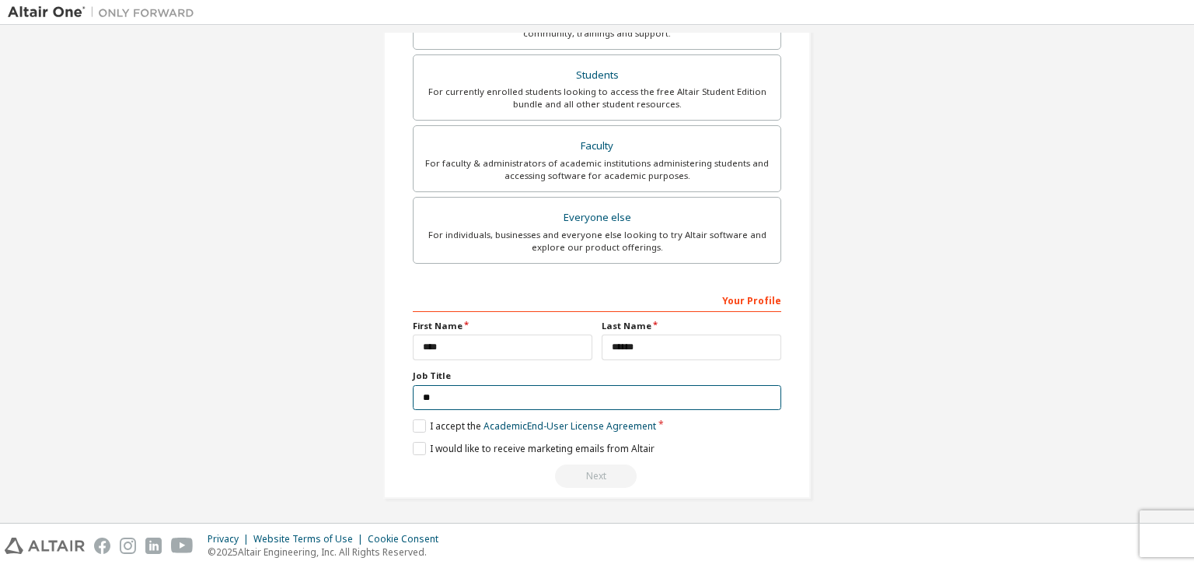
type input "*"
type input "********"
click at [595, 477] on div "Next" at bounding box center [597, 475] width 369 height 23
drag, startPoint x: 473, startPoint y: 402, endPoint x: 289, endPoint y: 392, distance: 183.8
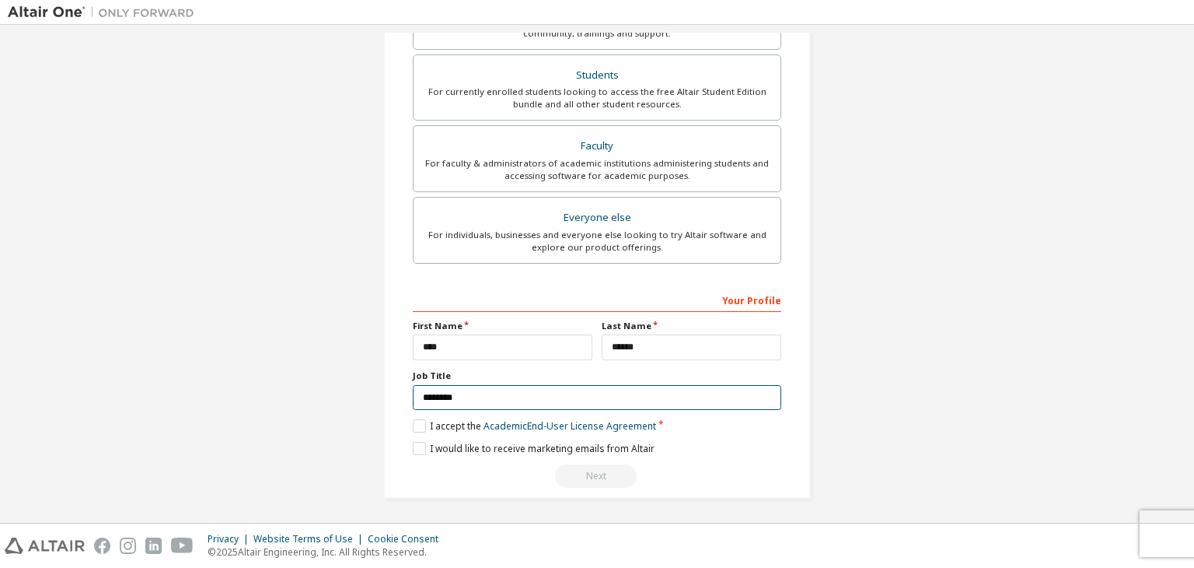
click at [289, 392] on div "**********" at bounding box center [597, 79] width 1179 height 876
type input "*"
click at [460, 393] on input "text" at bounding box center [597, 398] width 369 height 26
